Goal: Register for event/course

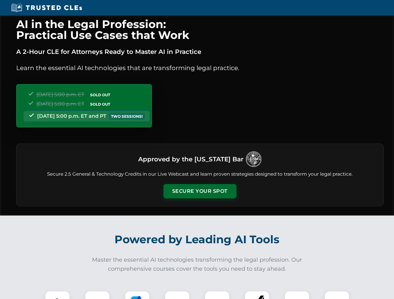
click at [200, 191] on button "Secure Your Spot" at bounding box center [199, 191] width 73 height 14
click at [57, 295] on img at bounding box center [57, 304] width 18 height 18
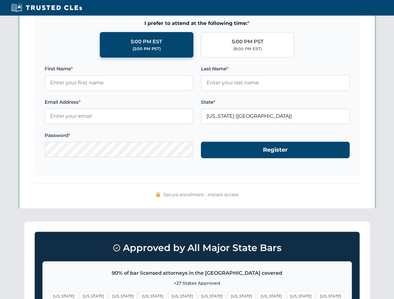
click at [287, 295] on span "[US_STATE]" at bounding box center [300, 296] width 27 height 9
